Goal: Task Accomplishment & Management: Manage account settings

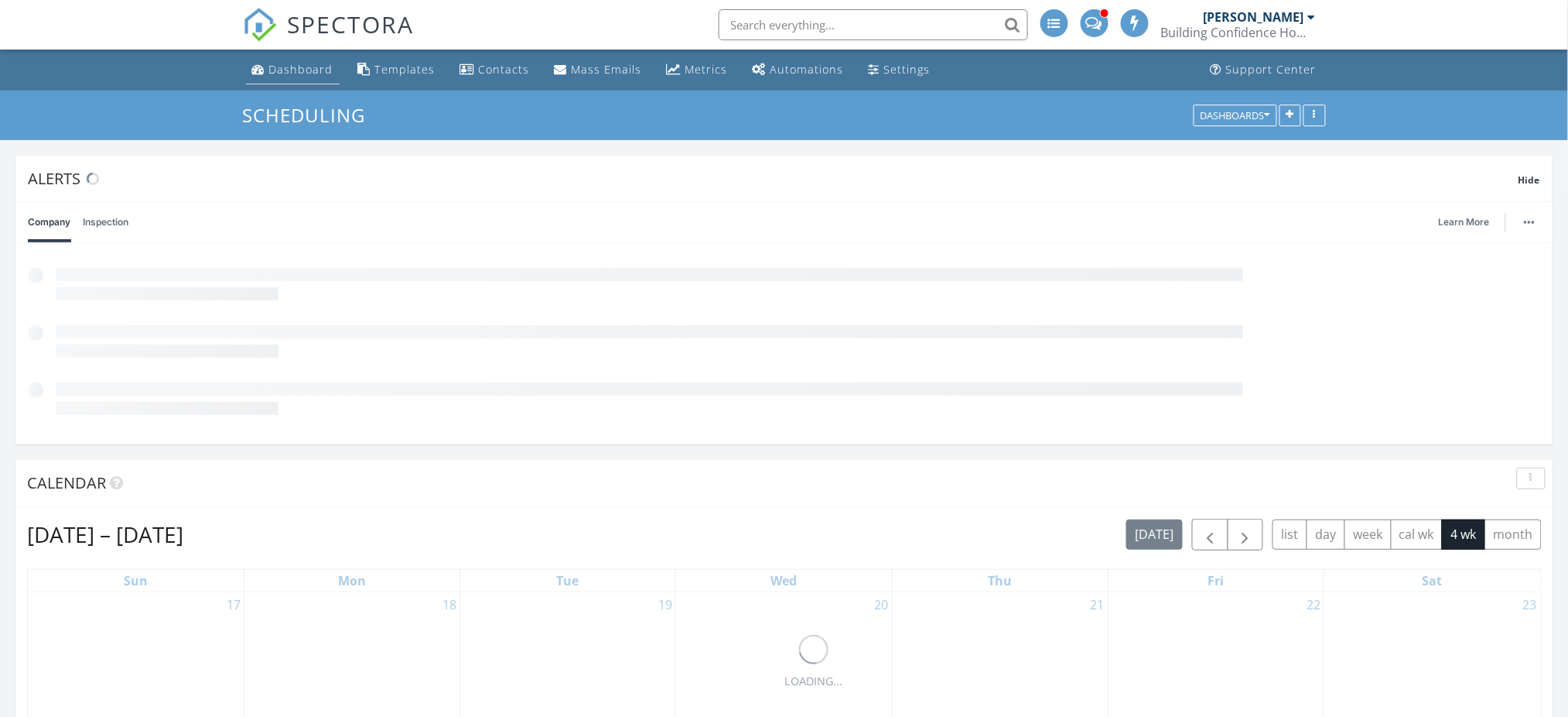
scroll to position [294, 502]
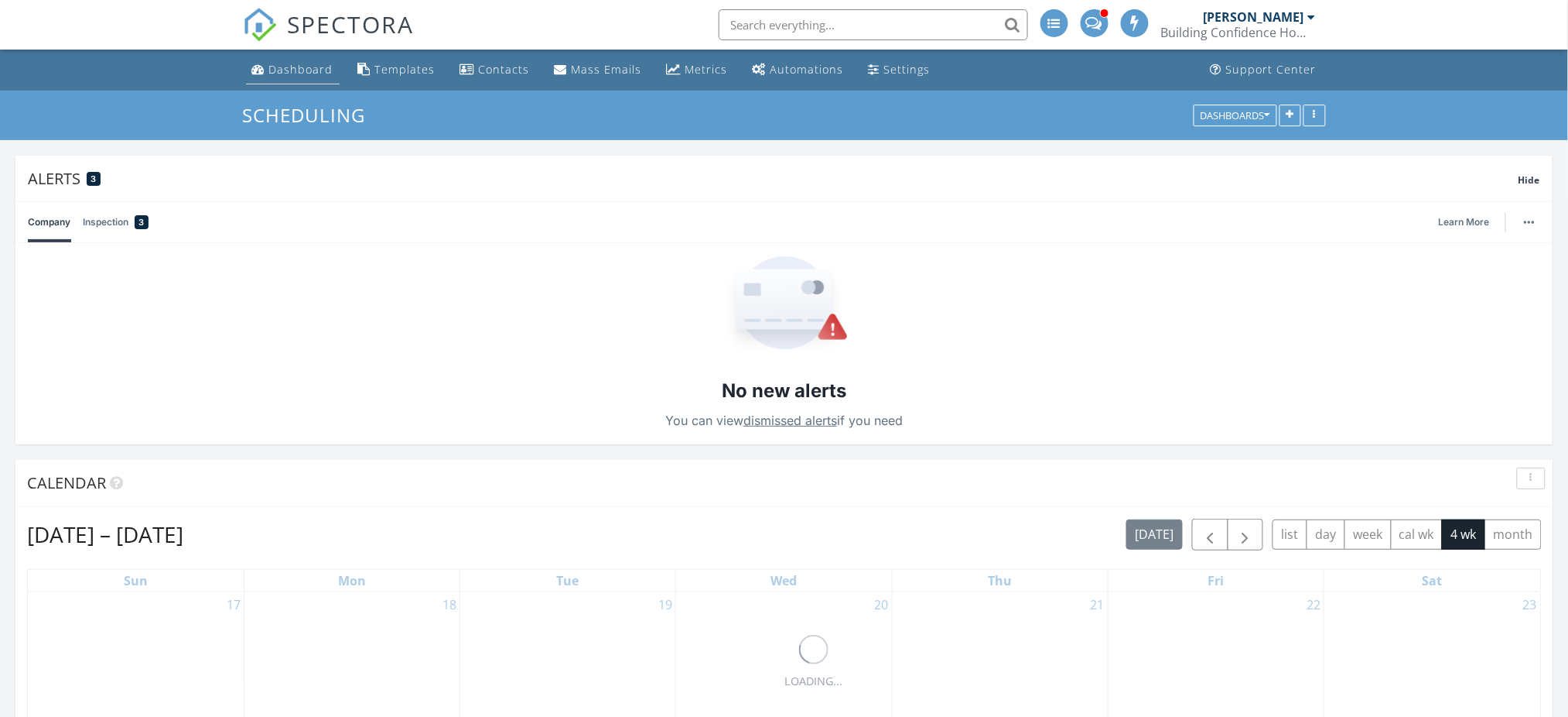
click at [298, 67] on div "Dashboard" at bounding box center [301, 69] width 64 height 15
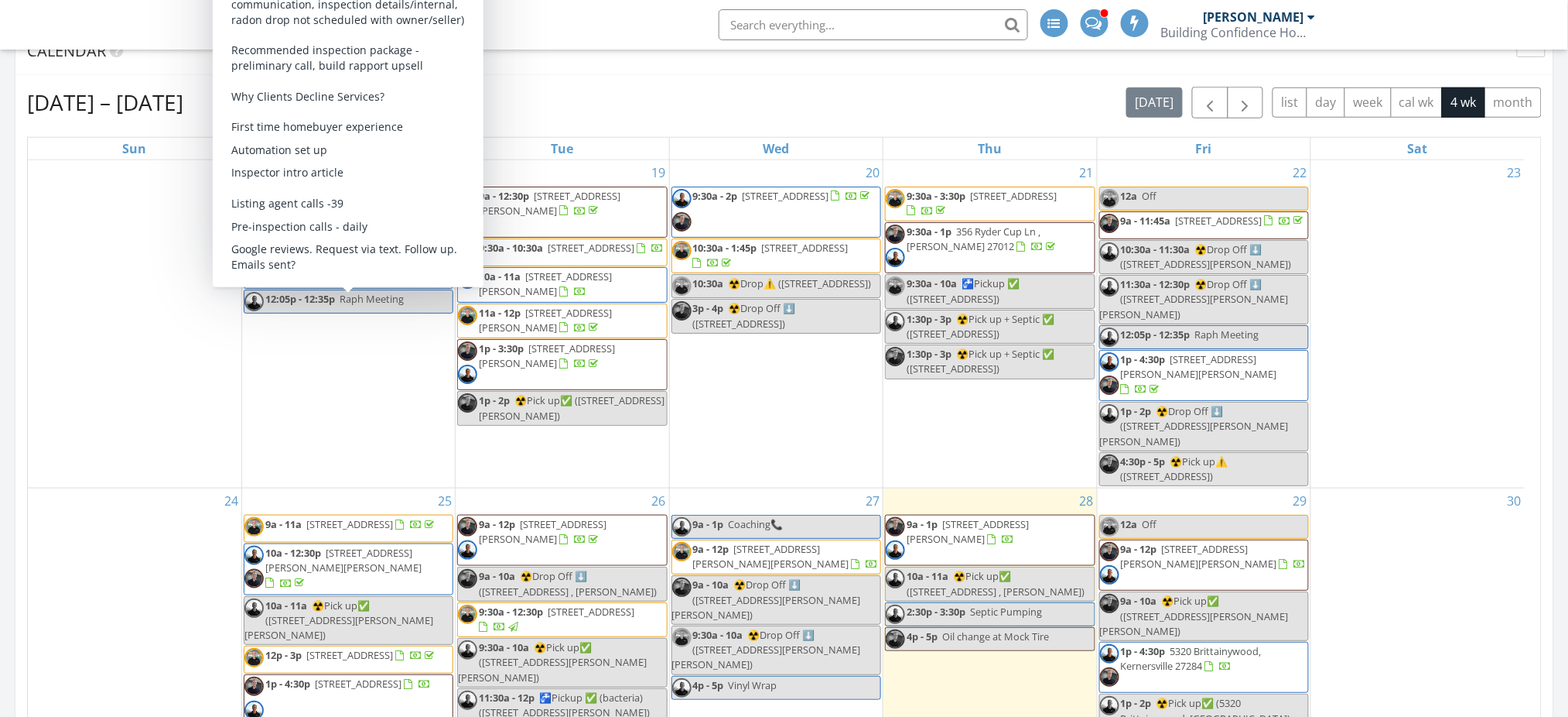
scroll to position [433, 0]
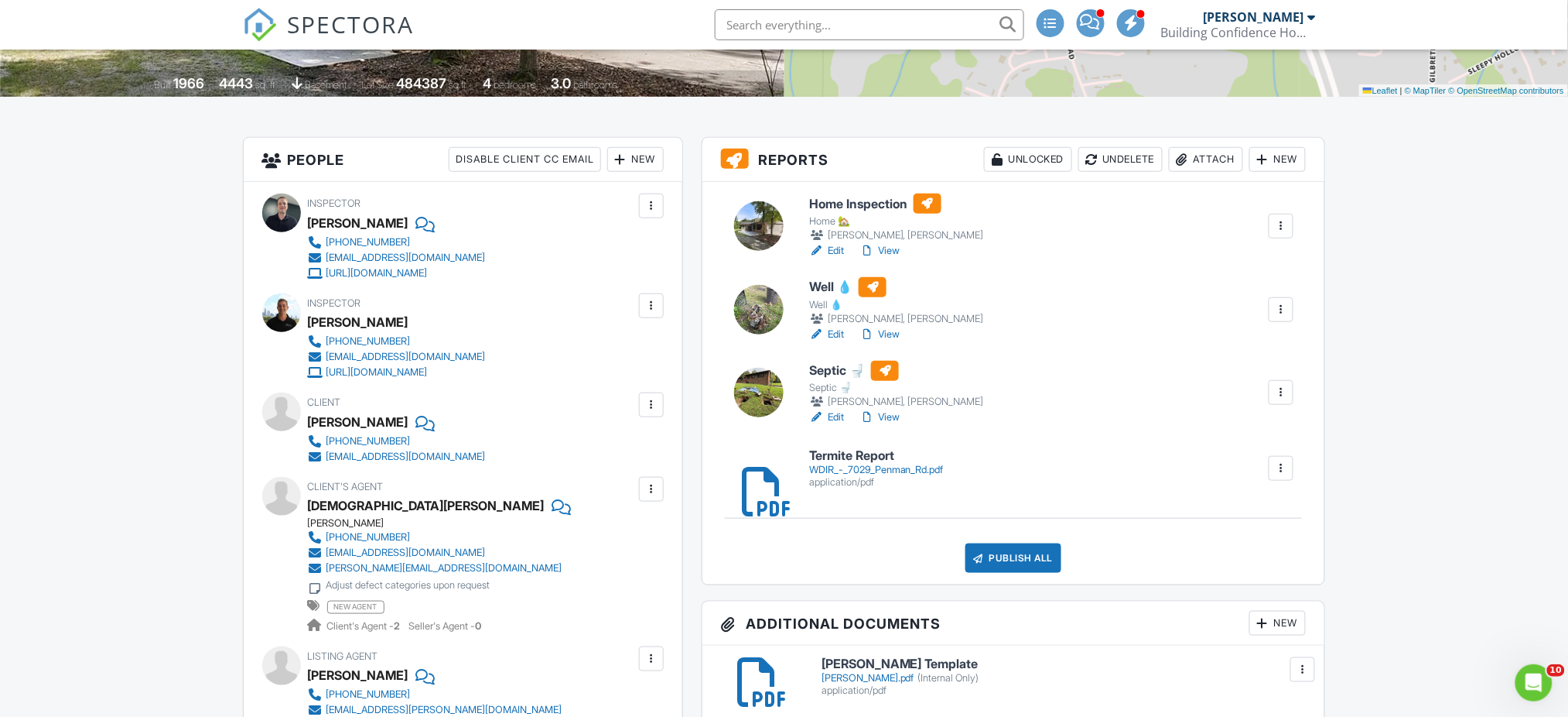
drag, startPoint x: 0, startPoint y: 0, endPoint x: 1008, endPoint y: 622, distance: 1184.5
click at [1169, 565] on div "Publish All Checking report completion" at bounding box center [1014, 558] width 585 height 29
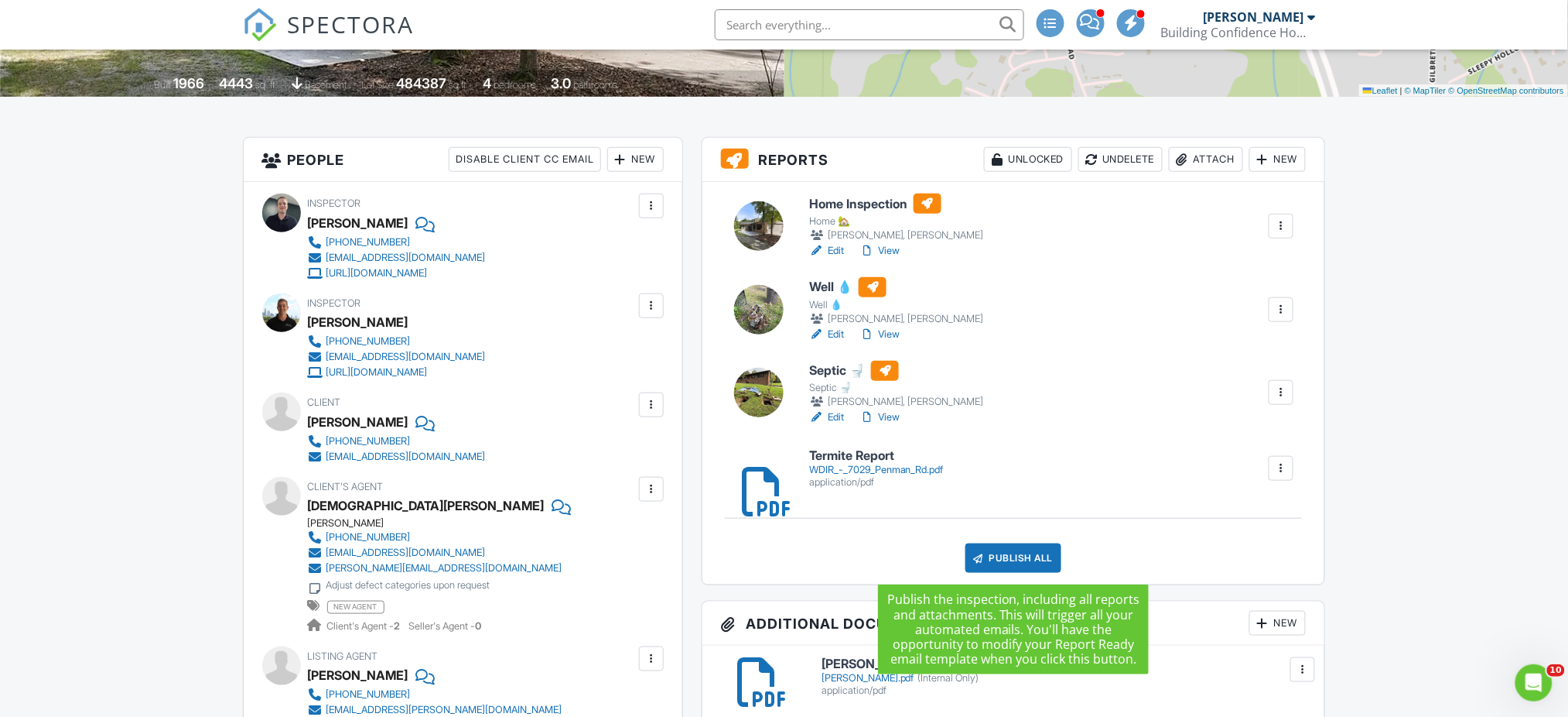
click at [1043, 559] on div "Publish All" at bounding box center [1014, 558] width 97 height 29
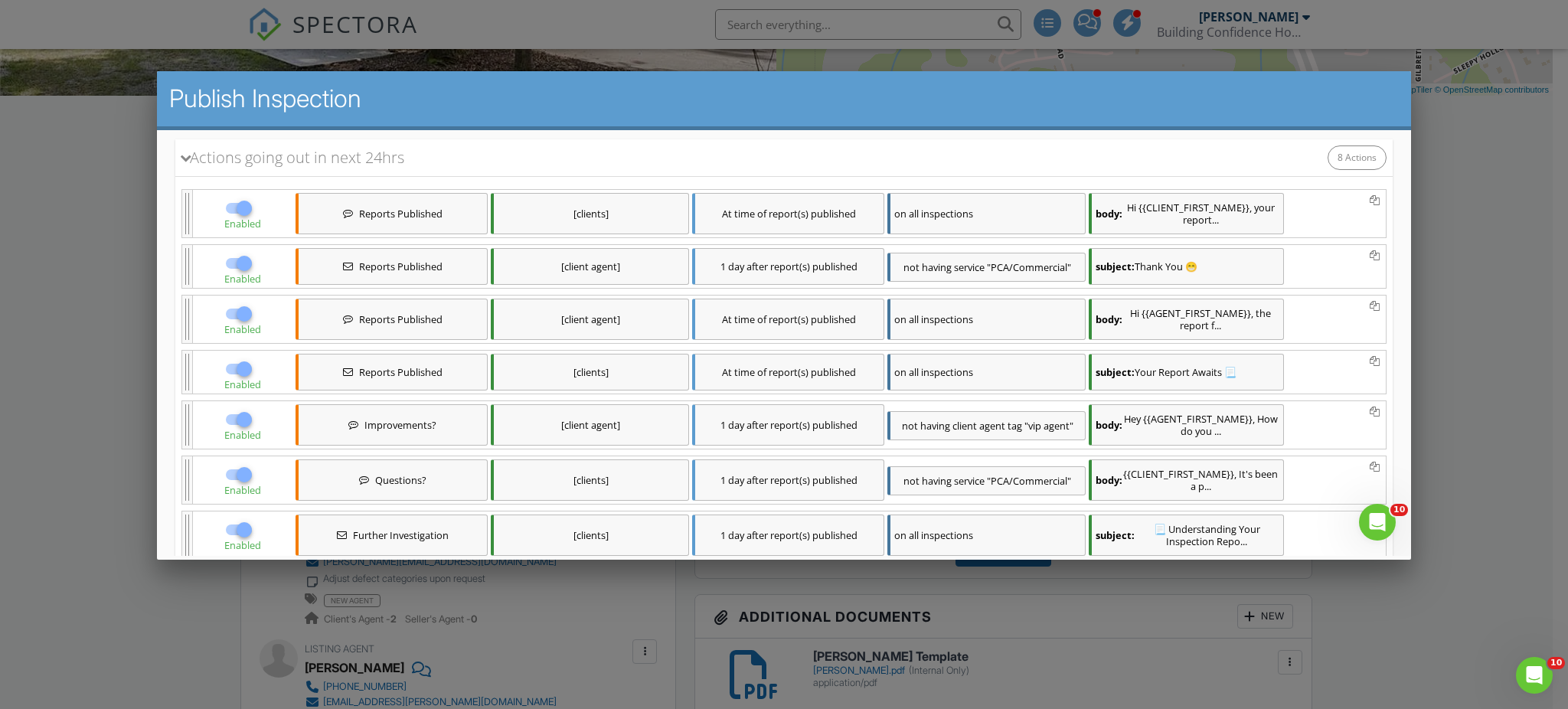
scroll to position [536, 0]
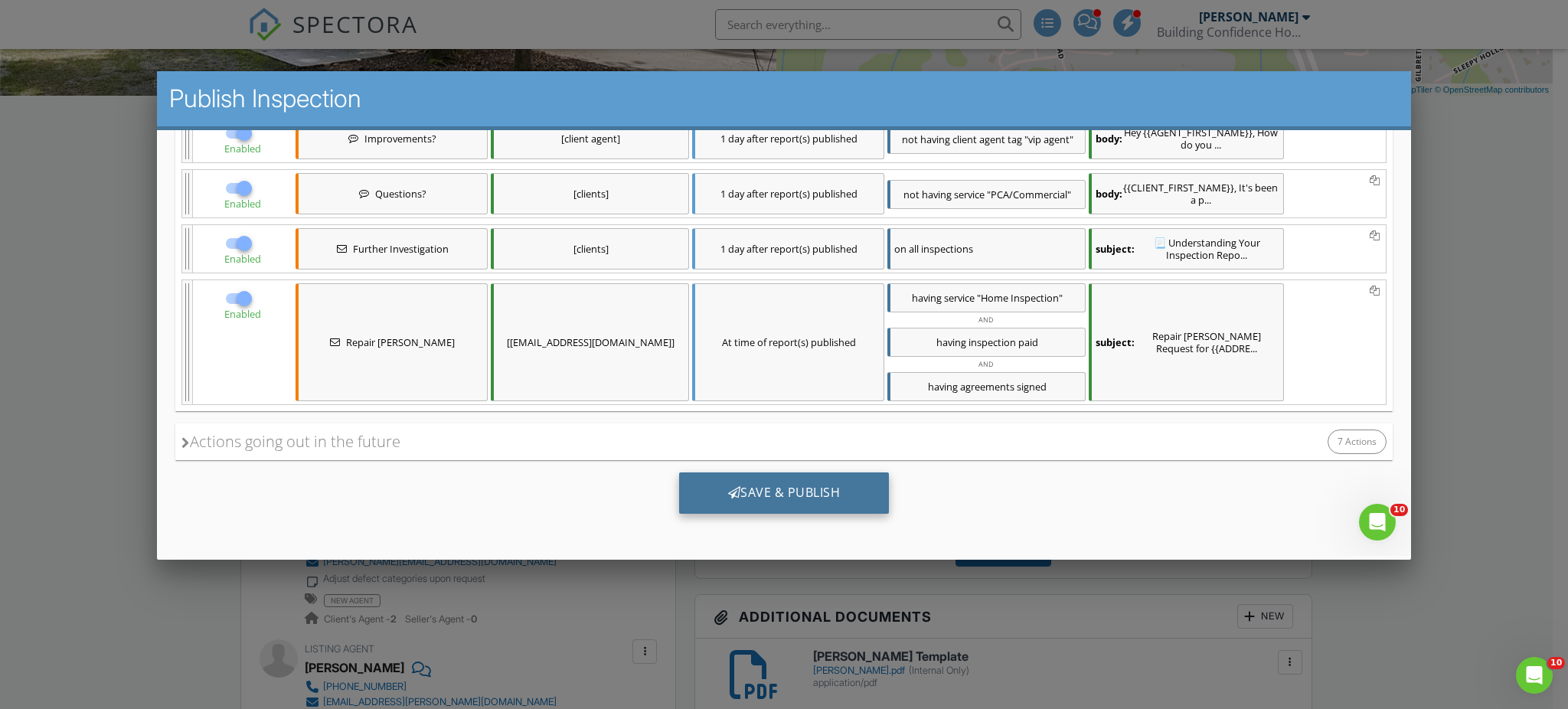
click at [815, 481] on div "Save & Publish" at bounding box center [784, 491] width 211 height 41
